Goal: Transaction & Acquisition: Purchase product/service

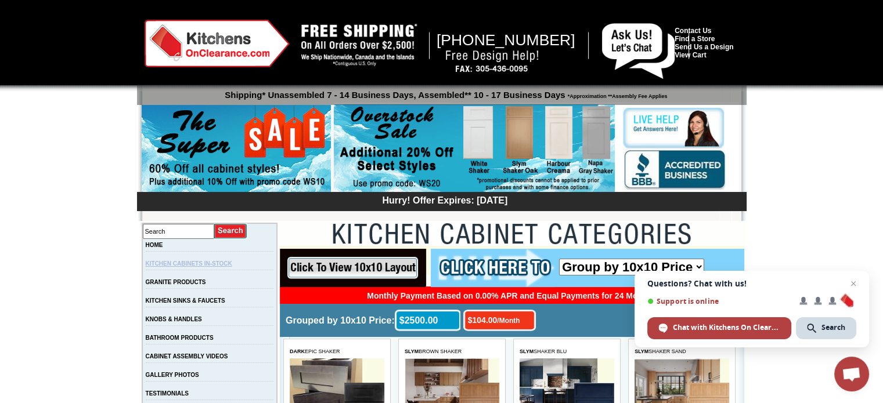
click at [205, 265] on link "KITCHEN CABINETS IN-STOCK" at bounding box center [189, 264] width 86 height 6
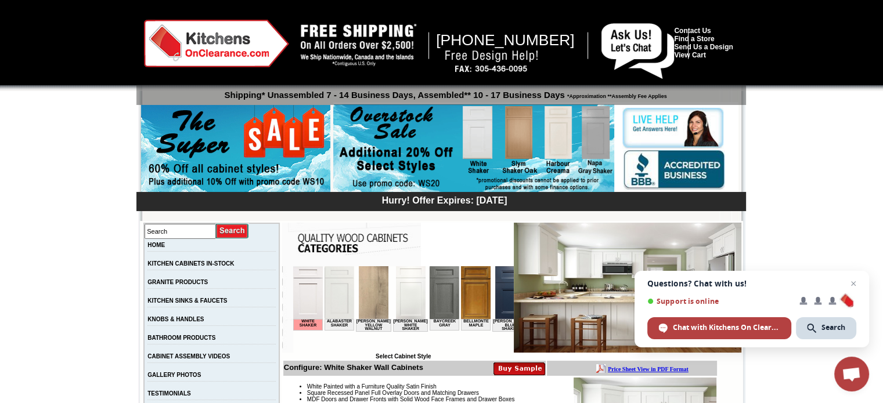
click at [344, 301] on img at bounding box center [339, 292] width 30 height 53
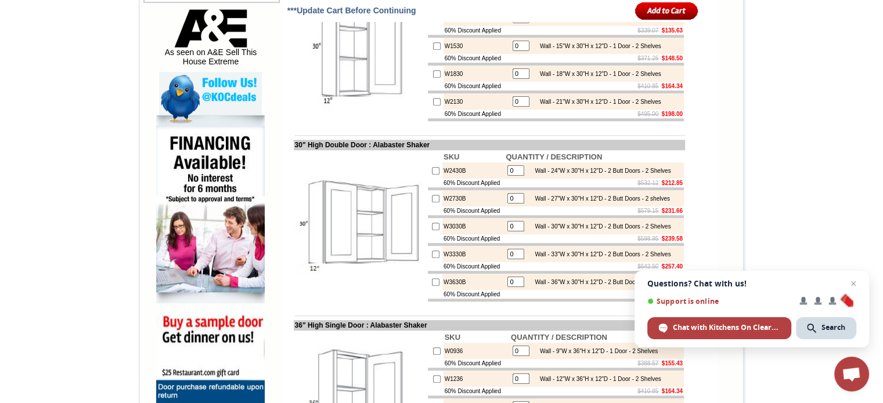
scroll to position [638, 0]
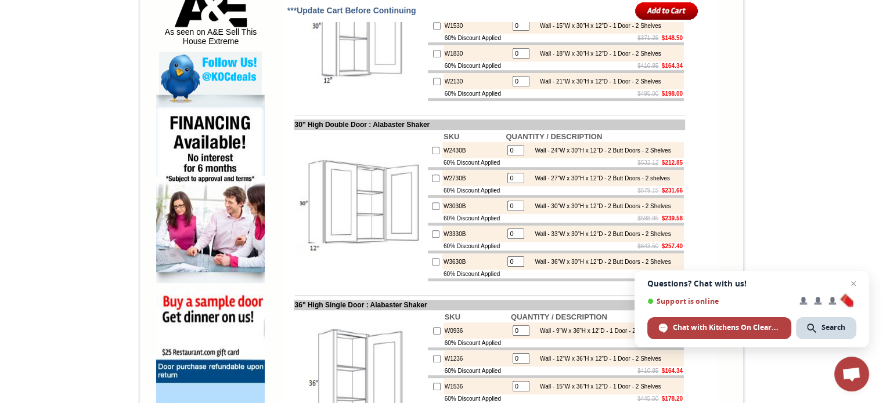
click at [510, 211] on input "0" at bounding box center [515, 206] width 17 height 10
type input "1"
checkbox input "true"
click at [510, 267] on input "0" at bounding box center [515, 262] width 17 height 10
type input "1"
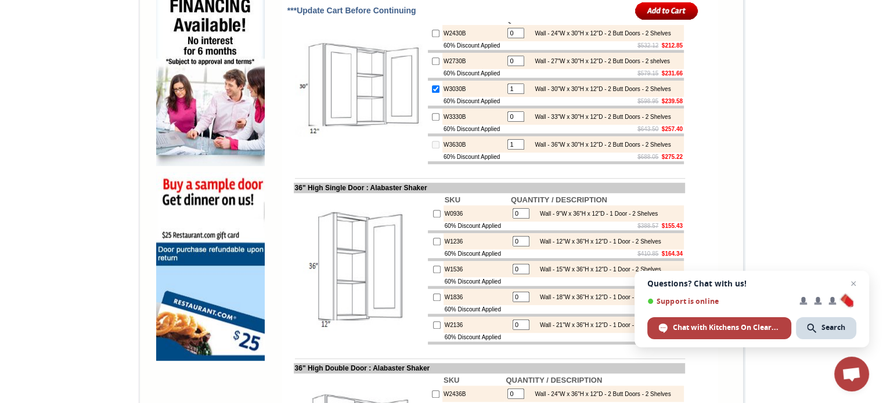
scroll to position [754, 0]
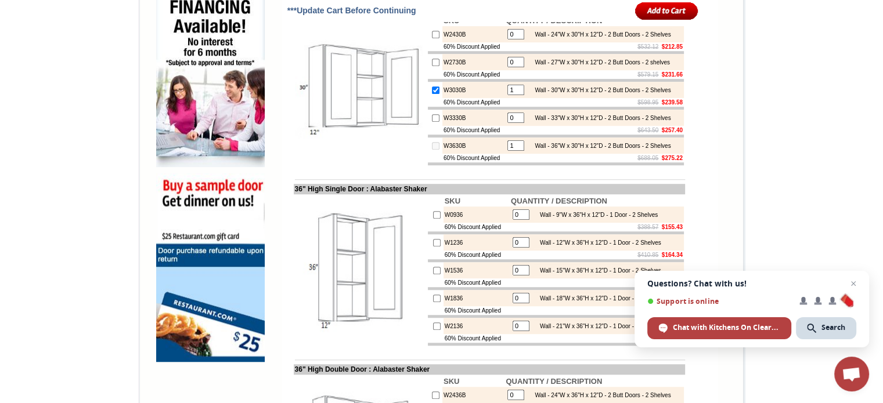
drag, startPoint x: 508, startPoint y: 194, endPoint x: 497, endPoint y: 193, distance: 11.6
click at [505, 153] on table "1 Wall - 36"W x 30"H x 12"D - 2 Butt Doors - 2 Shelves" at bounding box center [588, 146] width 167 height 14
checkbox input "true"
click at [510, 95] on input "1" at bounding box center [515, 90] width 17 height 10
drag, startPoint x: 510, startPoint y: 128, endPoint x: 493, endPoint y: 127, distance: 16.8
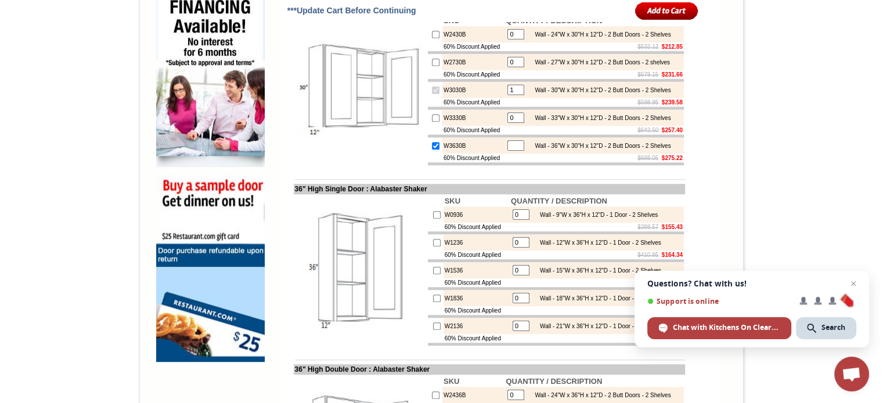
click at [493, 98] on tr "W3030B 1 Wall - 30"W x 30"H x 12"D - 2 Butt Doors - 2 Shelves" at bounding box center [556, 90] width 256 height 16
click at [518, 95] on input "text" at bounding box center [515, 90] width 17 height 10
type input "0"
click at [508, 151] on input "text" at bounding box center [515, 145] width 17 height 10
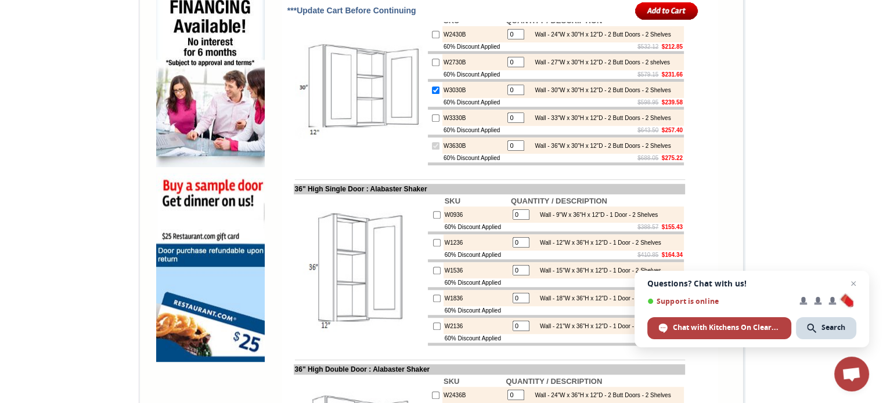
type input "0"
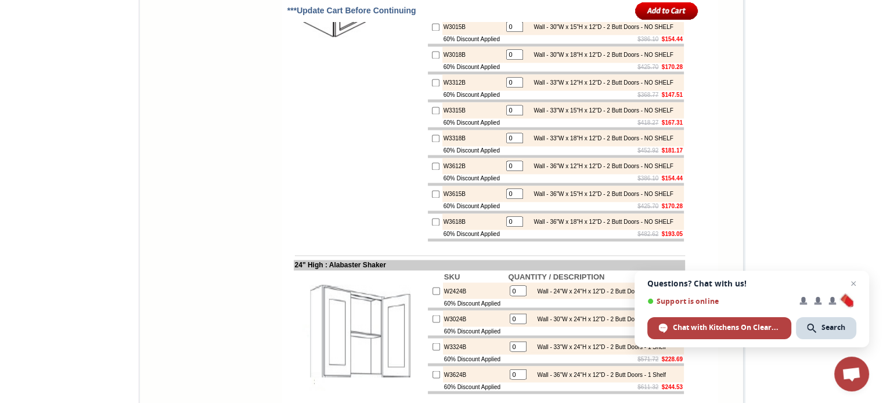
scroll to position [1973, 0]
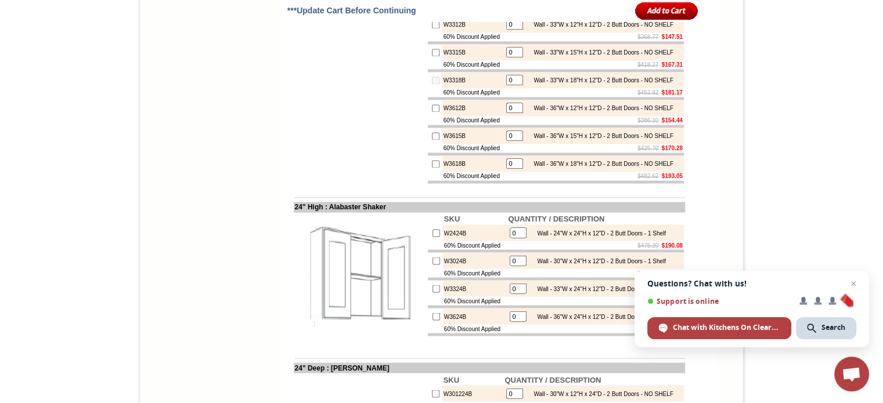
click at [513, 85] on input "0" at bounding box center [514, 80] width 17 height 10
type input "1"
checkbox input "true"
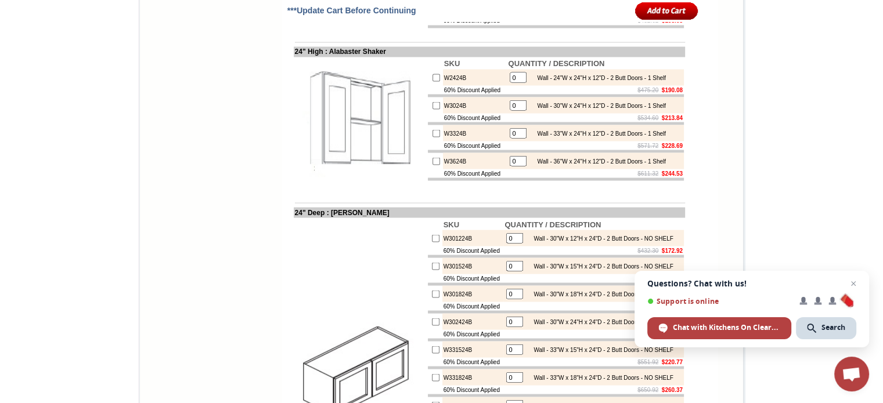
scroll to position [2205, 0]
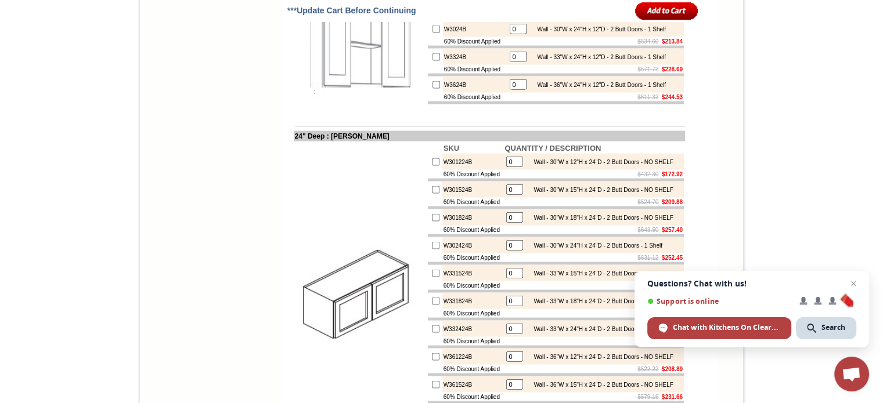
click at [514, 34] on input "0" at bounding box center [518, 28] width 17 height 10
type input "1"
checkbox input "true"
click at [515, 89] on input "0" at bounding box center [518, 84] width 17 height 10
type input "1"
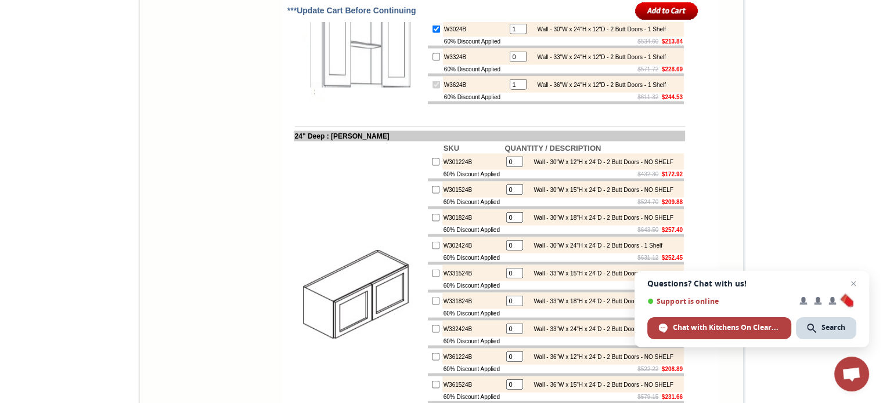
checkbox input "true"
click at [809, 194] on body "1-888-620-7947 Contact Us Find a Store Send Us a Design View Cart Shipping* Una…" at bounding box center [441, 397] width 883 height 5204
click at [853, 284] on span "Open chat" at bounding box center [853, 284] width 15 height 15
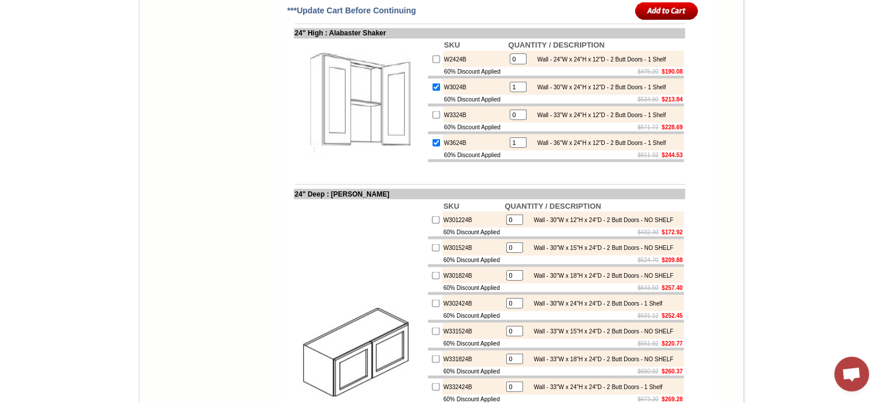
scroll to position [1915, 0]
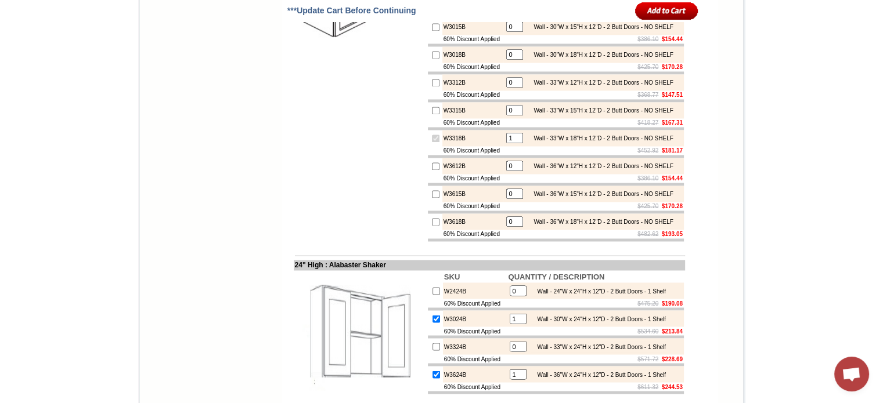
drag, startPoint x: 514, startPoint y: 306, endPoint x: 486, endPoint y: 294, distance: 30.2
click at [492, 146] on tr "W3318B 1 Wall - 33"W x 18"H x 12"D - 2 Butt Doors - NO SHELF" at bounding box center [556, 138] width 256 height 16
click at [515, 115] on input "0" at bounding box center [514, 110] width 17 height 10
type input "01"
checkbox input "true"
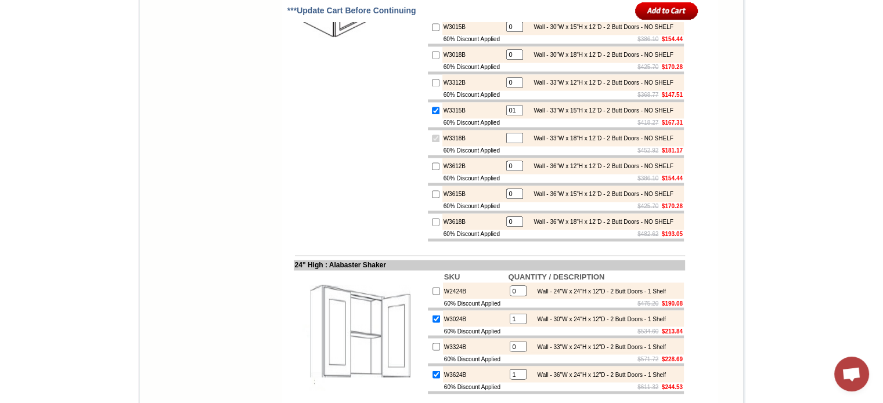
click at [511, 143] on input "text" at bounding box center [514, 138] width 17 height 10
type input "0"
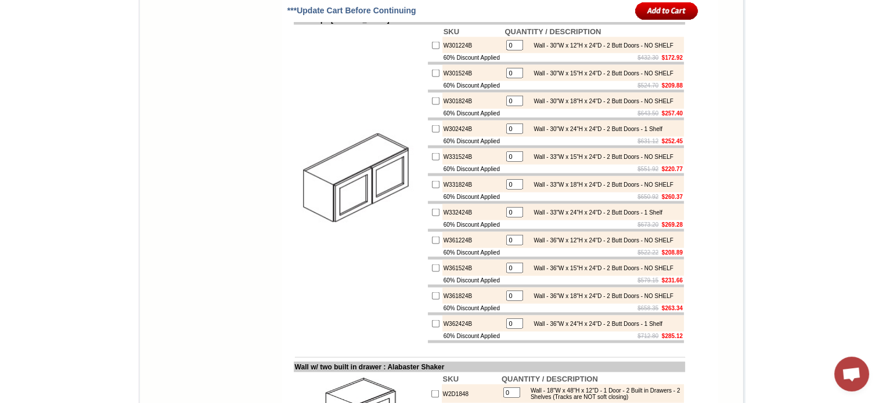
scroll to position [2438, 0]
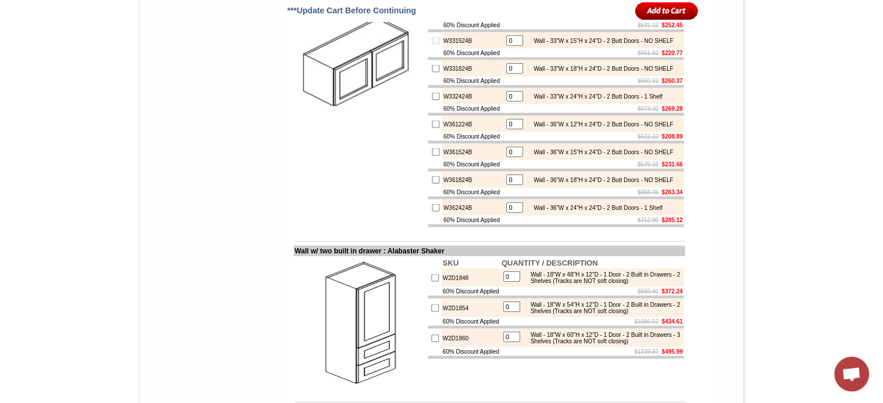
drag, startPoint x: 510, startPoint y: 263, endPoint x: 490, endPoint y: 255, distance: 20.6
click at [492, 49] on tr "W331524B 0 Wall - 33"W x 15"H x 24"D - 2 Butt Doors - NO SHELF" at bounding box center [556, 41] width 256 height 16
type input "1"
checkbox input "true"
click at [765, 193] on body "1-888-620-7947 Contact Us Find a Store Send Us a Design View Cart Shipping* Una…" at bounding box center [441, 164] width 883 height 5204
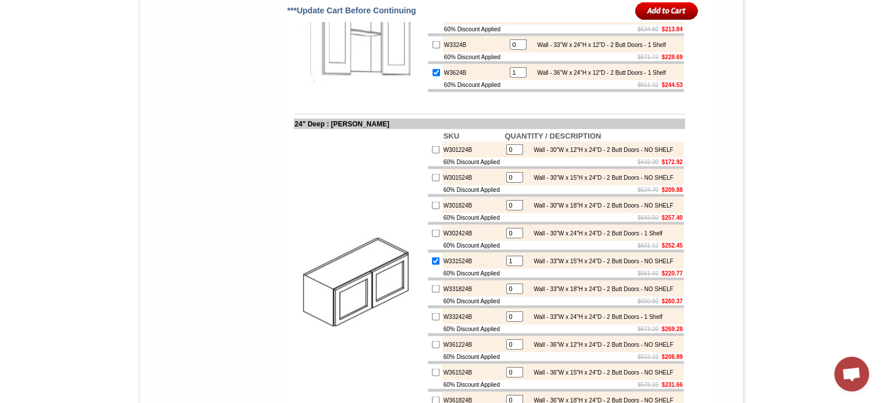
scroll to position [2147, 0]
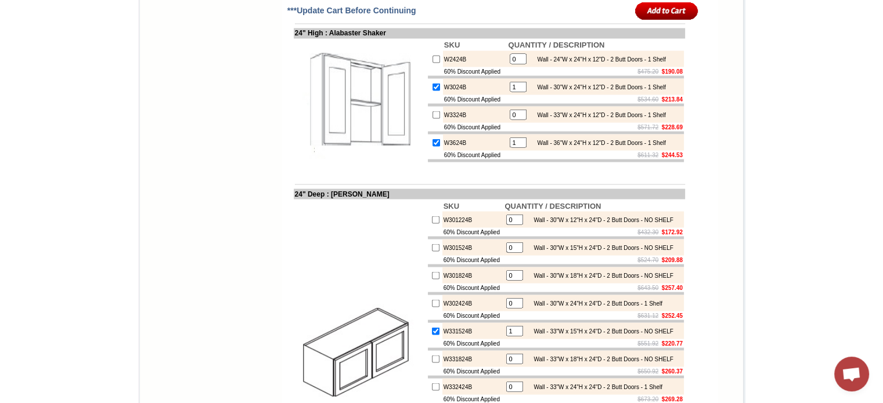
checkbox input "false"
type input "0"
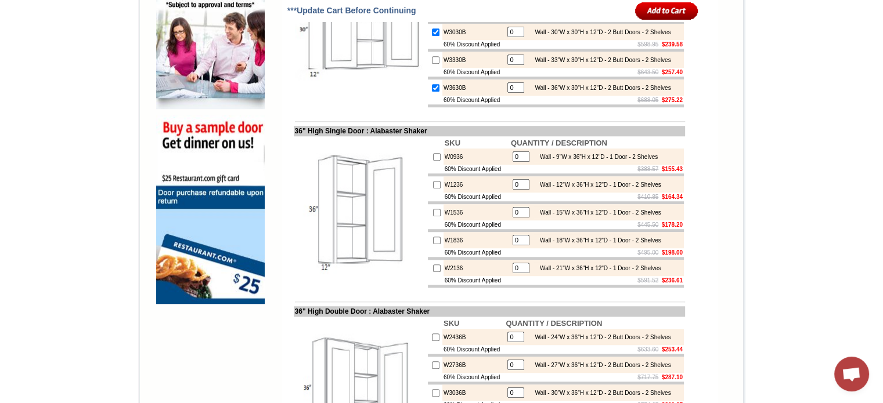
scroll to position [754, 0]
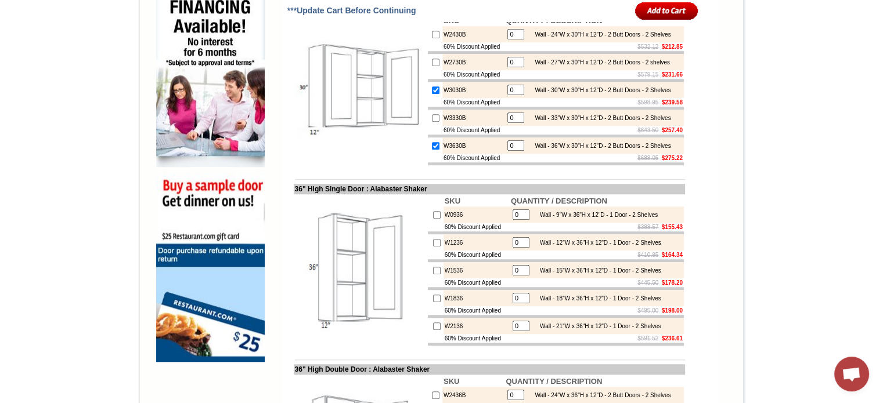
click at [432, 94] on input "checkbox" at bounding box center [436, 90] width 8 height 8
checkbox input "false"
click at [432, 150] on input "checkbox" at bounding box center [436, 146] width 8 height 8
checkbox input "false"
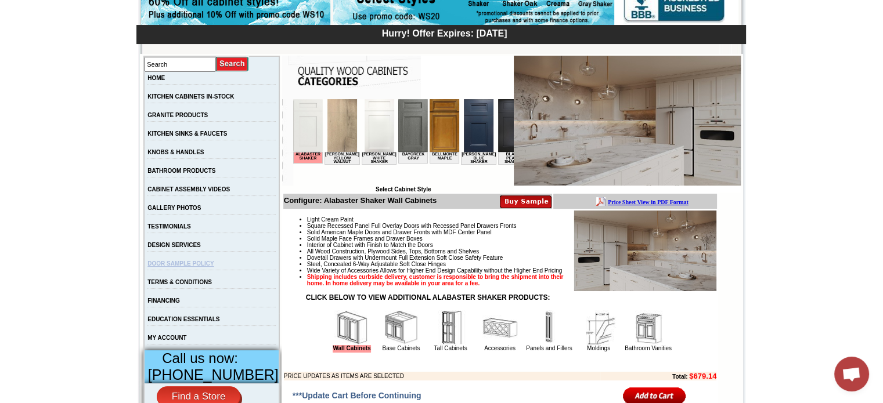
scroll to position [174, 0]
